Goal: Find specific page/section: Find specific page/section

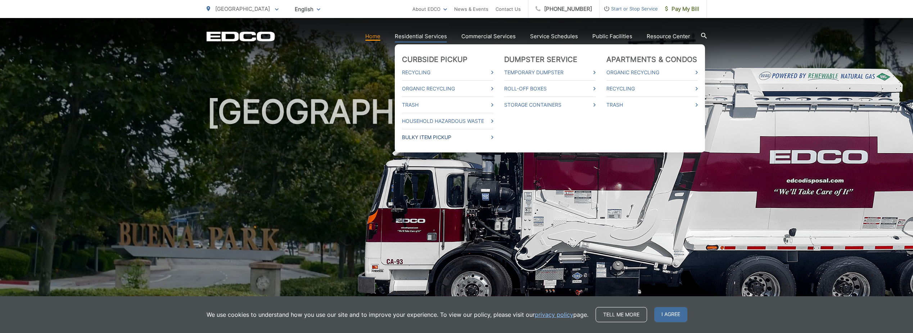
click at [460, 136] on link "Bulky Item Pickup" at bounding box center [447, 137] width 91 height 9
